Goal: Obtain resource: Obtain resource

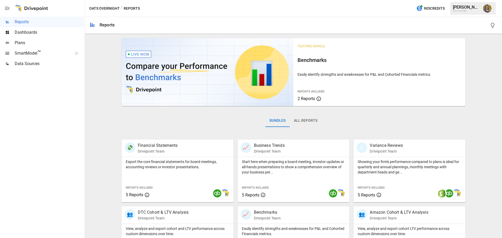
click at [31, 42] on span "Plans" at bounding box center [49, 43] width 69 height 6
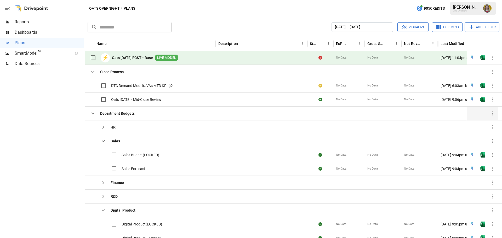
click at [94, 114] on icon "button" at bounding box center [93, 113] width 6 height 6
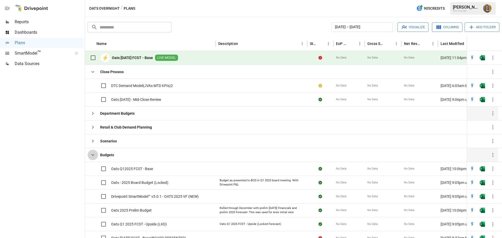
click at [92, 155] on icon "button" at bounding box center [93, 155] width 6 height 6
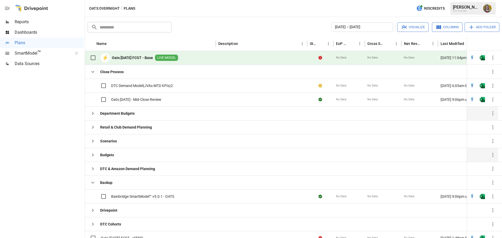
click at [92, 155] on icon "button" at bounding box center [93, 155] width 6 height 6
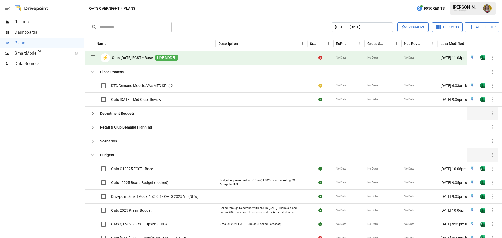
click at [93, 112] on icon "button" at bounding box center [93, 113] width 6 height 6
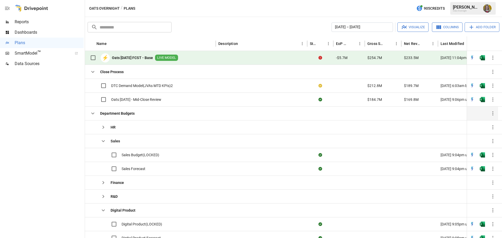
click at [165, 58] on span "LIVE MODEL" at bounding box center [166, 57] width 23 height 5
click at [484, 60] on img "Open in Excel" at bounding box center [482, 57] width 5 height 5
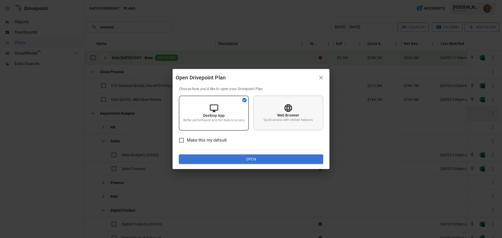
click at [286, 119] on p "Quick access with limited features" at bounding box center [288, 120] width 49 height 4
click at [277, 160] on button "Open" at bounding box center [251, 159] width 144 height 9
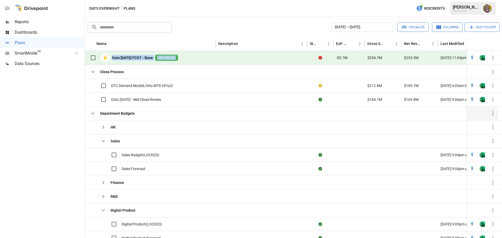
drag, startPoint x: 195, startPoint y: 58, endPoint x: 109, endPoint y: 61, distance: 86.1
click at [109, 61] on div "⚡ Oats [DATE] FCST - Base LIVE MODEL" at bounding box center [150, 58] width 131 height 14
copy div "Oats [DATE] FCST - Base LIVE MODEL"
